Goal: Task Accomplishment & Management: Manage account settings

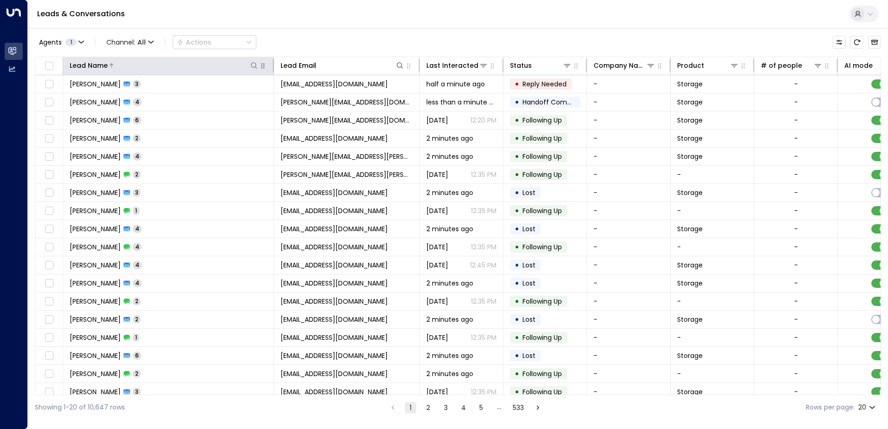
click at [254, 65] on icon at bounding box center [253, 65] width 7 height 7
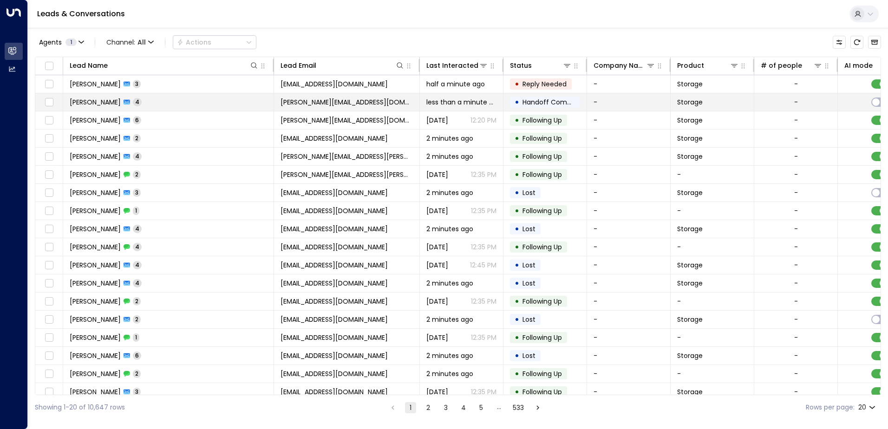
click at [161, 103] on td "[PERSON_NAME] 4" at bounding box center [168, 102] width 211 height 18
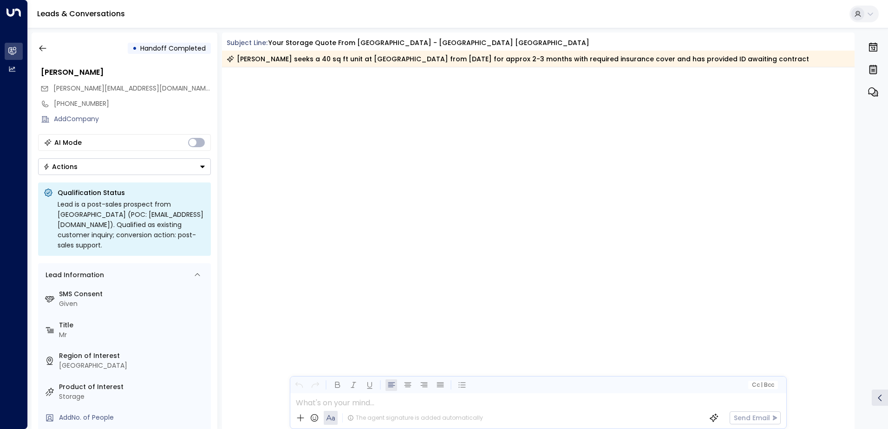
scroll to position [5439, 0]
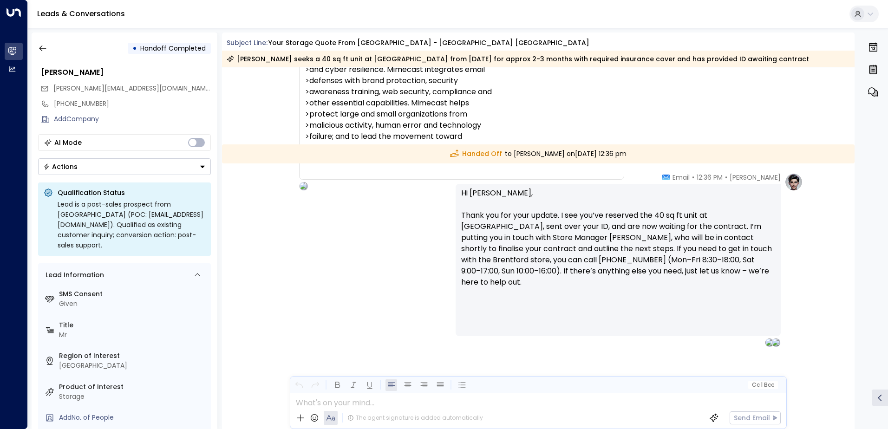
click at [138, 170] on button "Actions" at bounding box center [124, 166] width 173 height 17
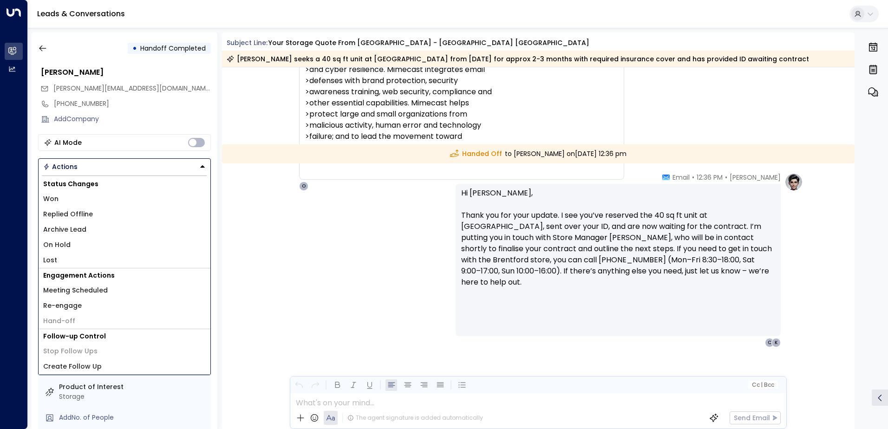
click at [77, 203] on li "Won" at bounding box center [125, 198] width 172 height 15
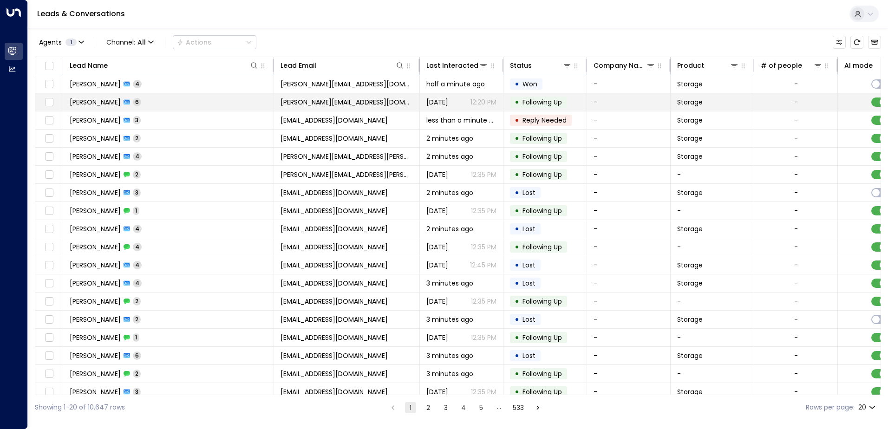
click at [141, 102] on td "[PERSON_NAME] 6" at bounding box center [168, 102] width 211 height 18
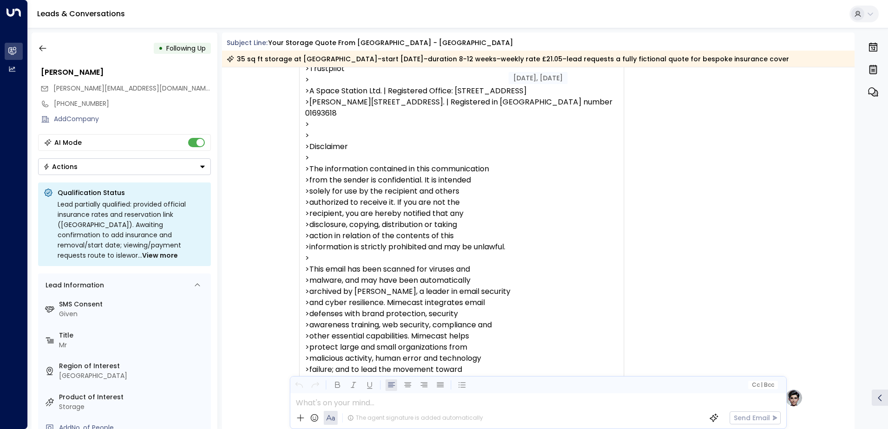
scroll to position [1335, 0]
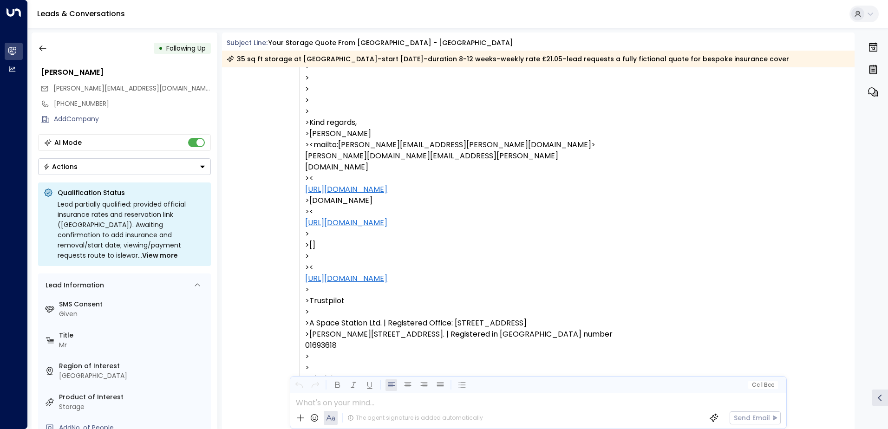
drag, startPoint x: 855, startPoint y: 169, endPoint x: 851, endPoint y: 363, distance: 193.8
click at [851, 363] on div "• Following Up [PERSON_NAME] [PERSON_NAME][EMAIL_ADDRESS][DOMAIN_NAME] [PHONE_N…" at bounding box center [460, 231] width 857 height 397
click at [844, 145] on div "ch [PERSON_NAME] • 11:18 PM • Email Link to your insurance rates please? At 18:…" at bounding box center [538, 55] width 633 height 1179
drag, startPoint x: 855, startPoint y: 174, endPoint x: 852, endPoint y: 195, distance: 20.7
click at [855, 197] on div "• Following Up [PERSON_NAME] [PERSON_NAME][EMAIL_ADDRESS][DOMAIN_NAME] [PHONE_N…" at bounding box center [460, 231] width 857 height 397
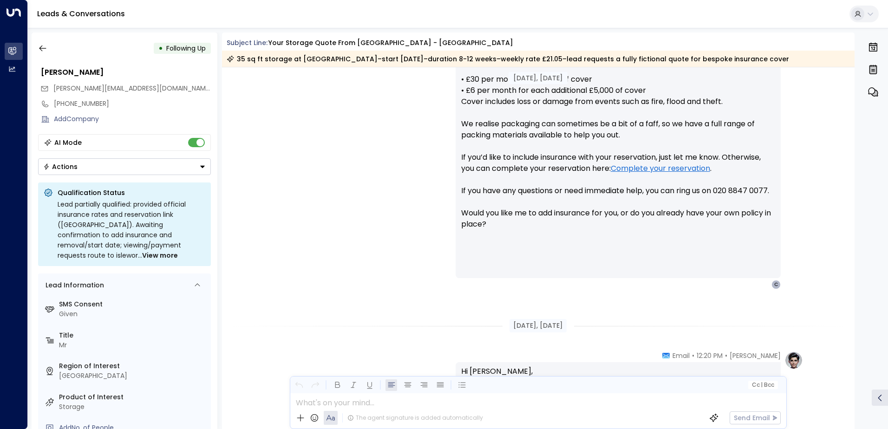
scroll to position [4285, 0]
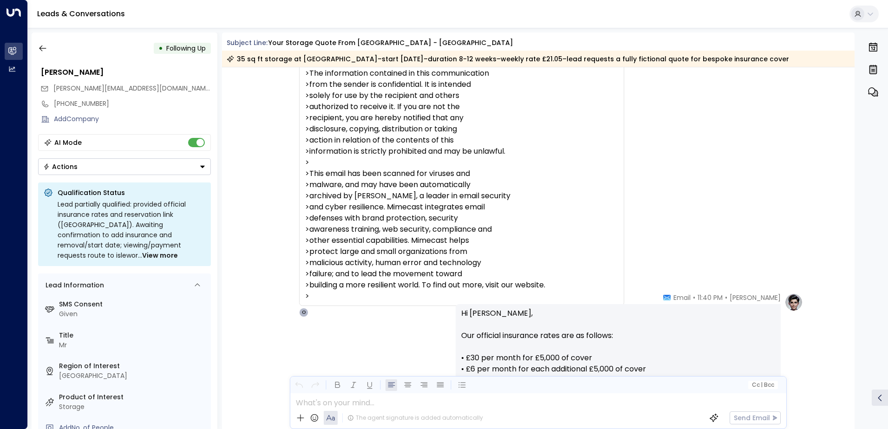
click at [96, 167] on button "Actions" at bounding box center [124, 166] width 173 height 17
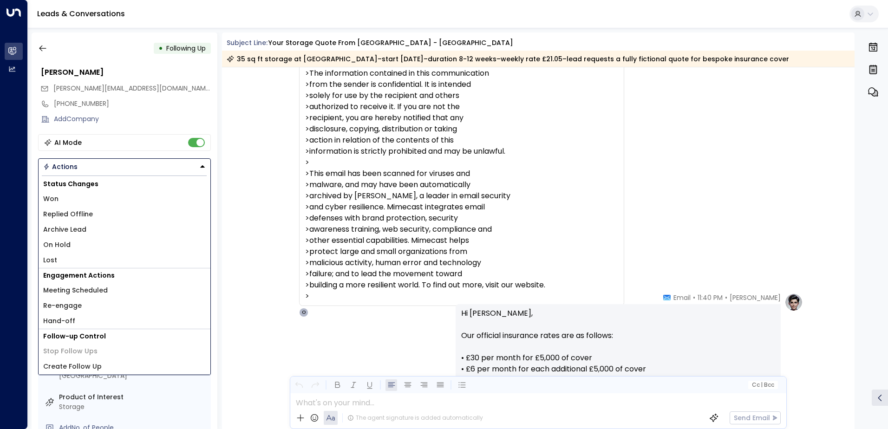
click at [61, 199] on li "Won" at bounding box center [125, 198] width 172 height 15
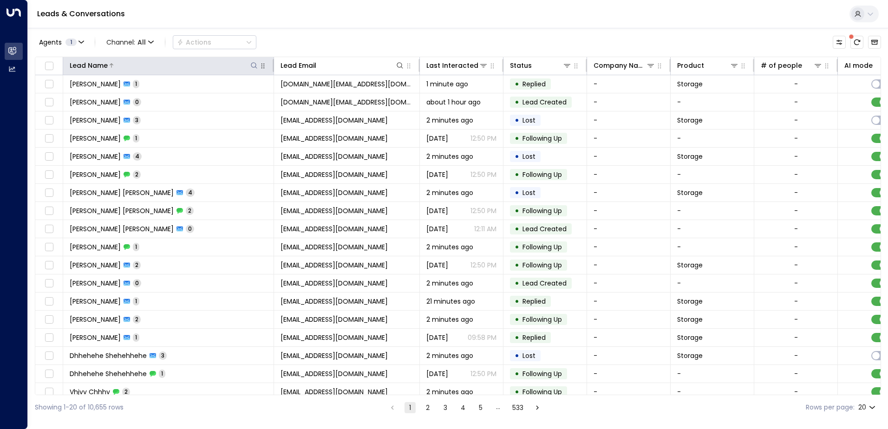
click at [252, 67] on icon at bounding box center [253, 65] width 7 height 7
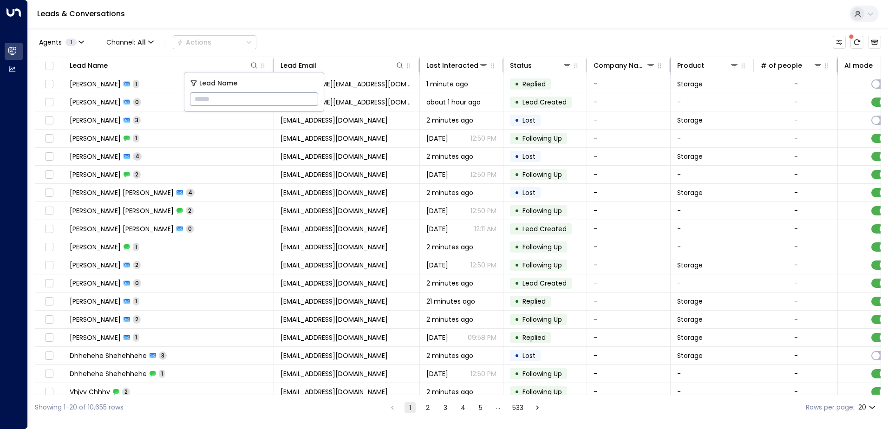
click at [276, 104] on input "text" at bounding box center [254, 99] width 128 height 17
type input "****"
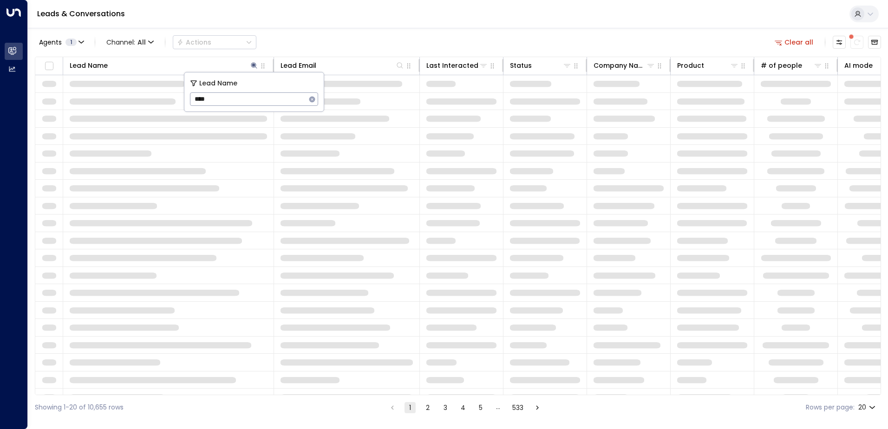
click at [329, 48] on div "Agents 1 Channel: All Actions Clear all" at bounding box center [458, 43] width 847 height 20
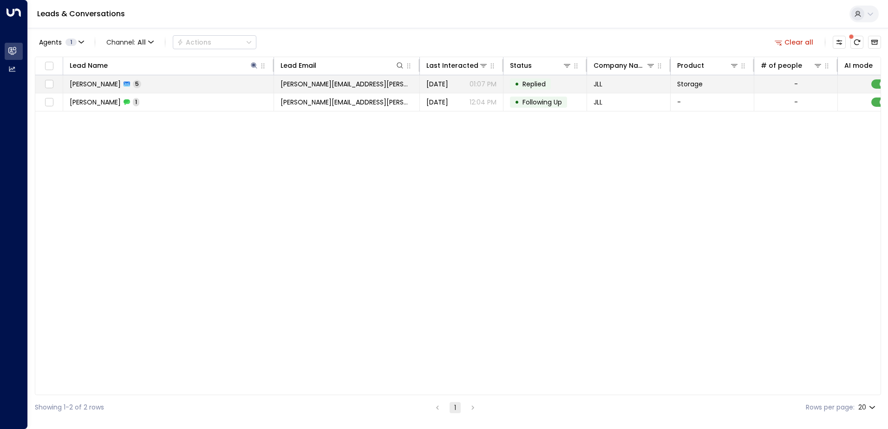
click at [171, 86] on td "[PERSON_NAME] 5" at bounding box center [168, 84] width 211 height 18
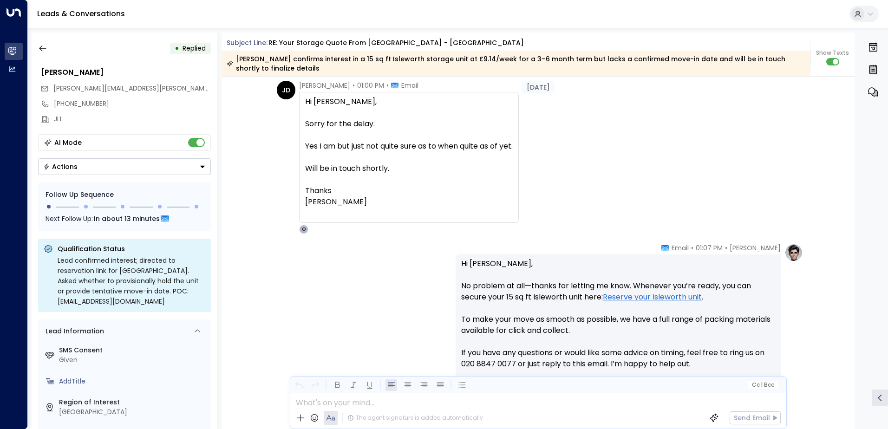
scroll to position [1264, 0]
